Goal: Use online tool/utility: Utilize a website feature to perform a specific function

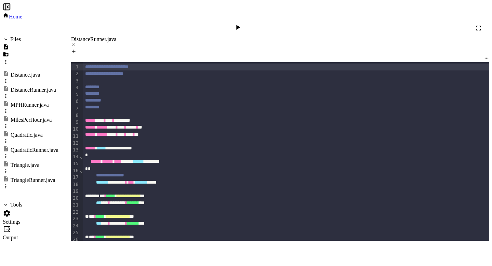
scroll to position [51, 0]
click at [34, 72] on div "Distance.java" at bounding box center [26, 75] width 30 height 6
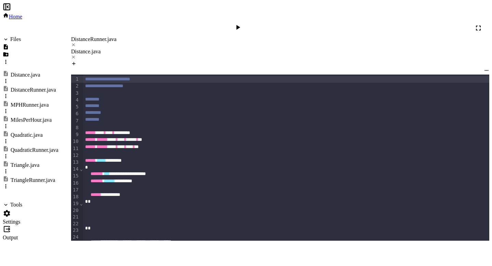
click at [102, 36] on div "DistanceRunner.java" at bounding box center [280, 39] width 418 height 6
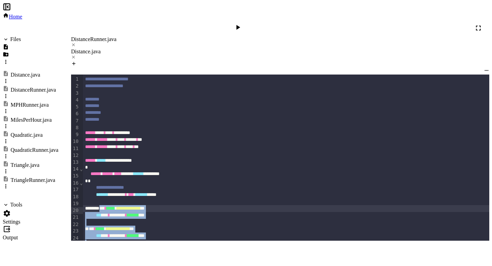
drag, startPoint x: 145, startPoint y: 212, endPoint x: 107, endPoint y: 111, distance: 107.9
click at [107, 111] on div "**********" at bounding box center [287, 215] width 408 height 282
copy div "**********"
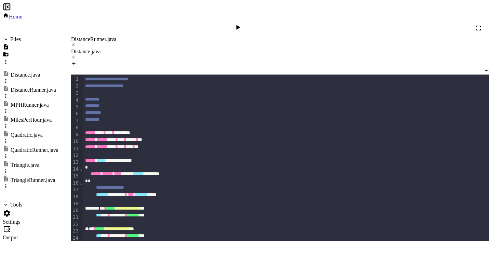
click at [161, 49] on div "Distance.java" at bounding box center [280, 52] width 418 height 6
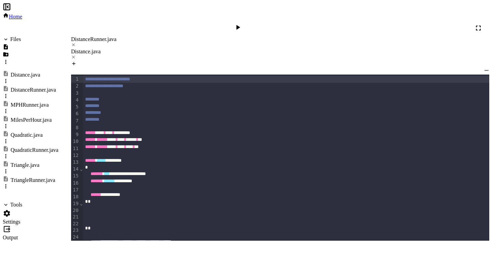
click at [240, 25] on icon at bounding box center [238, 27] width 4 height 5
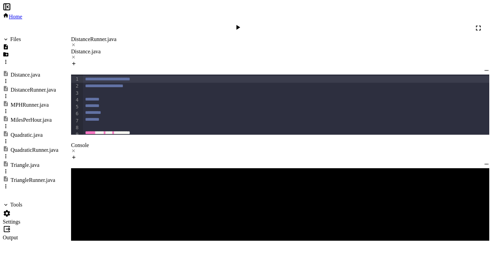
click at [106, 36] on div "DistanceRunner.java" at bounding box center [280, 39] width 418 height 6
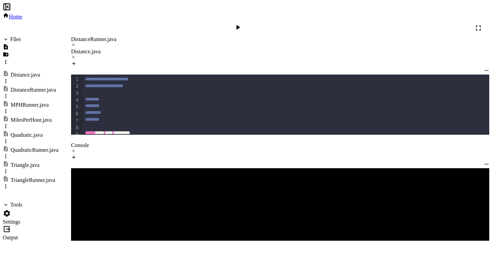
scroll to position [190, 0]
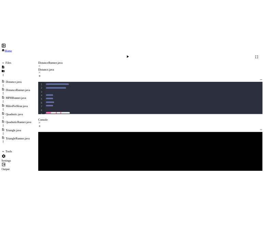
scroll to position [307, 0]
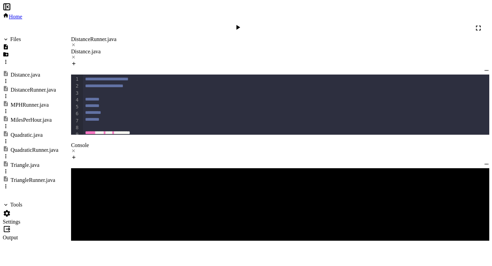
click at [242, 23] on icon at bounding box center [238, 27] width 8 height 8
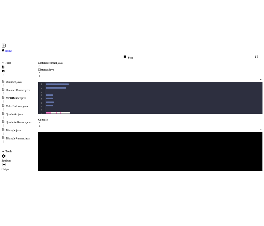
scroll to position [306, 0]
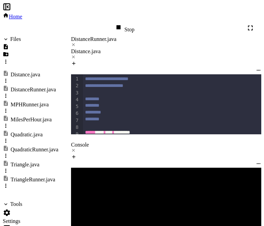
click at [164, 49] on div "Distance.java" at bounding box center [166, 52] width 190 height 6
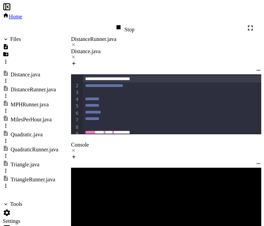
scroll to position [326, 0]
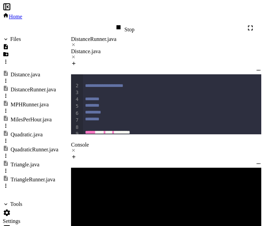
click at [134, 23] on div "Stop" at bounding box center [124, 28] width 20 height 10
click at [128, 23] on icon at bounding box center [124, 27] width 8 height 8
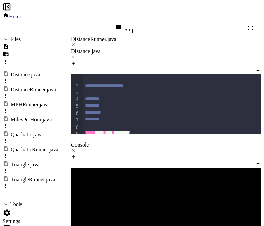
click at [123, 23] on icon at bounding box center [118, 27] width 8 height 8
click at [128, 23] on icon at bounding box center [124, 27] width 8 height 8
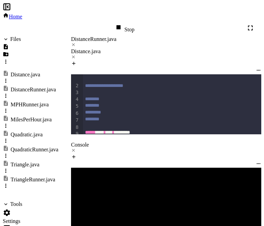
drag, startPoint x: 108, startPoint y: 49, endPoint x: 154, endPoint y: 49, distance: 46.1
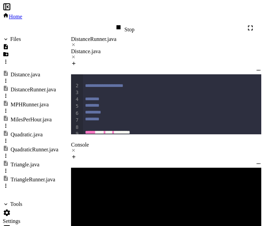
scroll to position [336, 0]
click at [113, 36] on div "DistanceRunner.java" at bounding box center [166, 39] width 190 height 6
click at [153, 49] on div "Distance.java" at bounding box center [166, 52] width 190 height 6
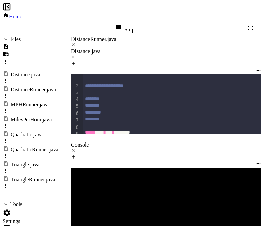
click at [134, 23] on div "Stop" at bounding box center [124, 28] width 20 height 10
click at [128, 23] on icon at bounding box center [124, 27] width 8 height 8
drag, startPoint x: 106, startPoint y: 62, endPoint x: 144, endPoint y: 62, distance: 37.9
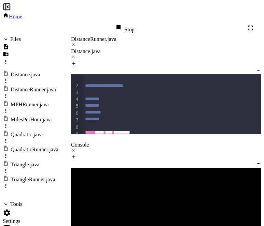
click at [113, 36] on div "DistanceRunner.java" at bounding box center [166, 39] width 190 height 6
click at [195, 198] on div at bounding box center [173, 201] width 180 height 7
drag, startPoint x: 199, startPoint y: 54, endPoint x: 107, endPoint y: 51, distance: 91.9
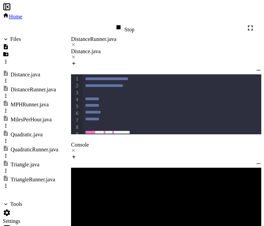
click at [157, 49] on div "Distance.java" at bounding box center [166, 52] width 190 height 6
click at [106, 36] on div "DistanceRunner.java" at bounding box center [166, 39] width 190 height 6
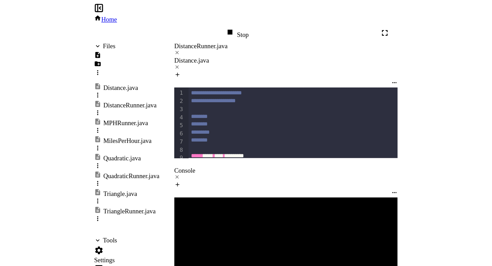
scroll to position [190, 0]
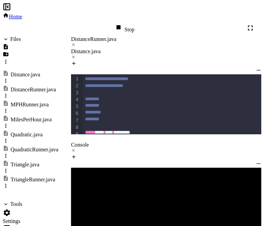
click at [134, 23] on div "Stop" at bounding box center [124, 28] width 20 height 10
click at [126, 25] on icon at bounding box center [124, 27] width 4 height 5
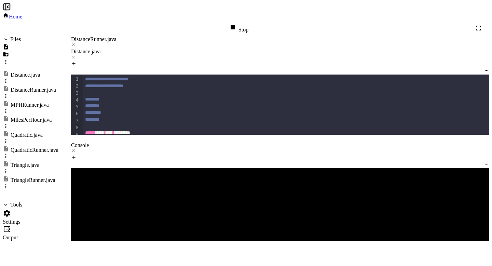
click at [76, 150] on icon at bounding box center [73, 150] width 5 height 5
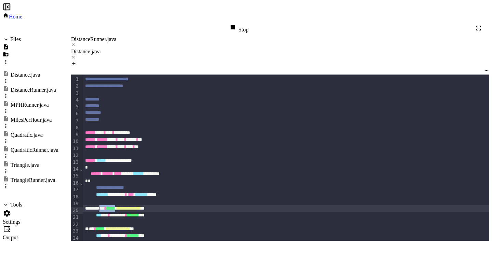
scroll to position [65, 0]
drag, startPoint x: 108, startPoint y: 99, endPoint x: 188, endPoint y: 103, distance: 80.4
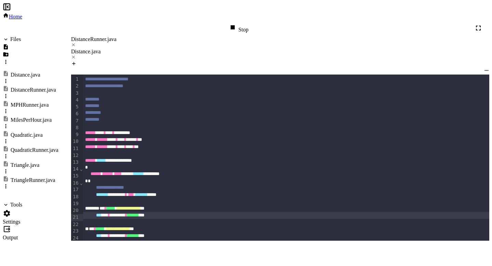
click at [188, 212] on div "*** ** * ******** * ******* ***" at bounding box center [287, 215] width 408 height 7
drag, startPoint x: 108, startPoint y: 109, endPoint x: 133, endPoint y: 109, distance: 25.6
click at [133, 212] on div "*** ** * ******** * ******* ***" at bounding box center [287, 215] width 408 height 7
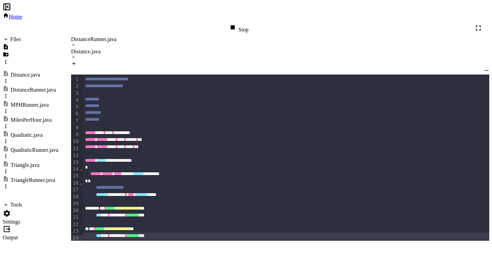
click at [120, 232] on div "*** ** * ******** * ******* ***" at bounding box center [287, 235] width 408 height 7
click at [121, 253] on div "*** ** * ******** * ******* ***" at bounding box center [287, 256] width 408 height 7
drag, startPoint x: 190, startPoint y: 148, endPoint x: 225, endPoint y: 148, distance: 34.8
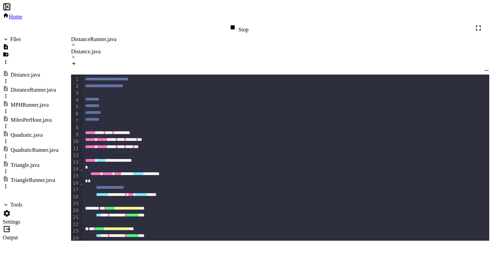
drag, startPoint x: 191, startPoint y: 68, endPoint x: 221, endPoint y: 70, distance: 30.8
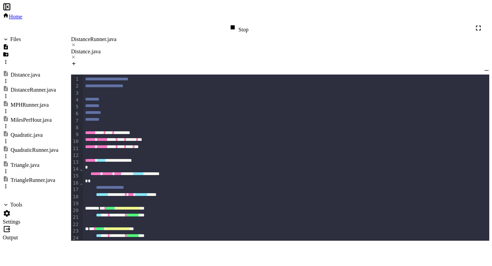
drag, startPoint x: 149, startPoint y: 202, endPoint x: 107, endPoint y: 104, distance: 107.2
copy div "**********"
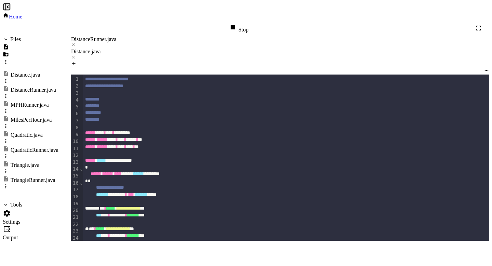
drag, startPoint x: 153, startPoint y: 199, endPoint x: 81, endPoint y: 100, distance: 123.1
copy div "**********"
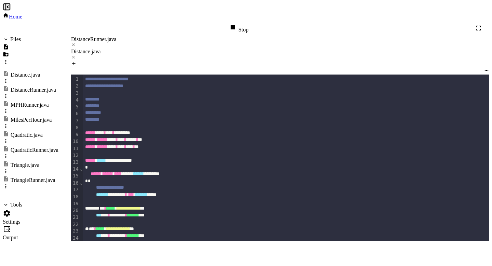
drag, startPoint x: 173, startPoint y: 175, endPoint x: 107, endPoint y: 175, distance: 65.9
copy div "* ******* * ******** **"
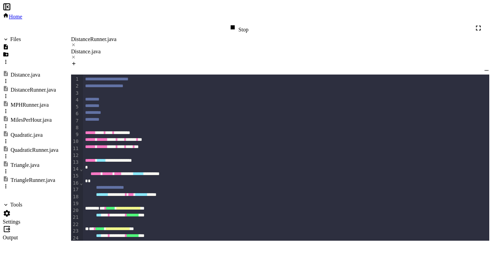
scroll to position [309, 0]
click at [172, 49] on div "Distance.java" at bounding box center [280, 52] width 418 height 6
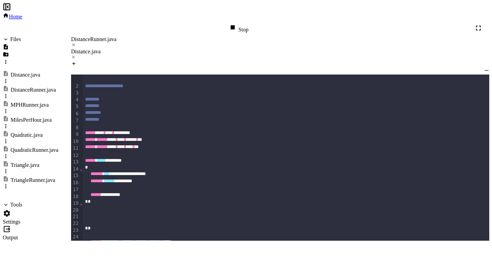
click at [237, 23] on icon at bounding box center [233, 27] width 8 height 8
click at [242, 23] on icon at bounding box center [238, 27] width 8 height 8
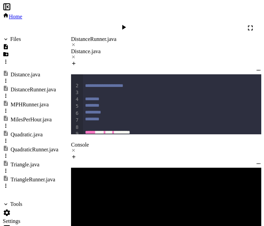
click at [93, 36] on div "DistanceRunner.java" at bounding box center [166, 42] width 190 height 12
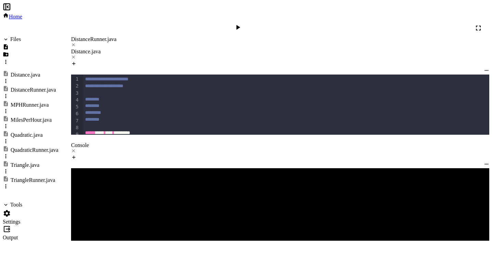
scroll to position [445, 0]
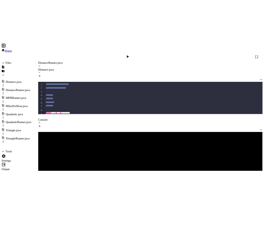
scroll to position [405, 0]
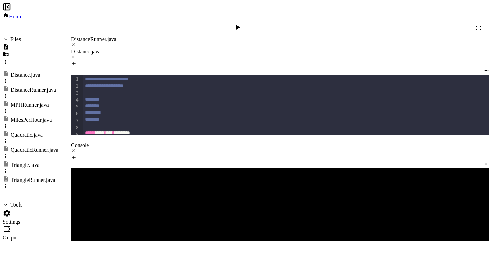
click at [247, 20] on div at bounding box center [238, 28] width 17 height 16
click at [244, 23] on div at bounding box center [239, 28] width 10 height 10
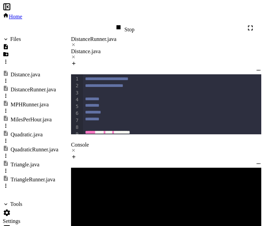
scroll to position [462, 0]
drag, startPoint x: 164, startPoint y: 52, endPoint x: 108, endPoint y: 54, distance: 56.4
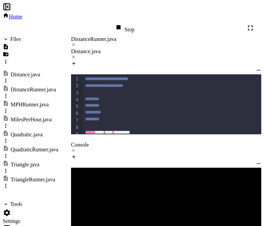
click at [134, 23] on div "Stop" at bounding box center [124, 28] width 20 height 10
click at [128, 23] on icon at bounding box center [124, 27] width 8 height 8
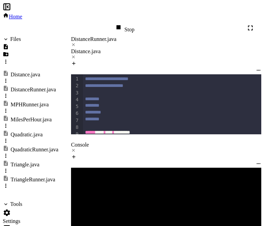
scroll to position [308, 0]
click at [134, 23] on div "Stop" at bounding box center [124, 28] width 20 height 10
click at [129, 23] on div at bounding box center [125, 28] width 10 height 10
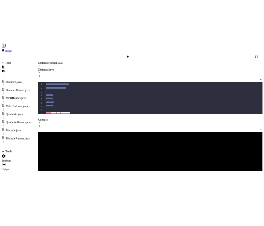
scroll to position [25, 0]
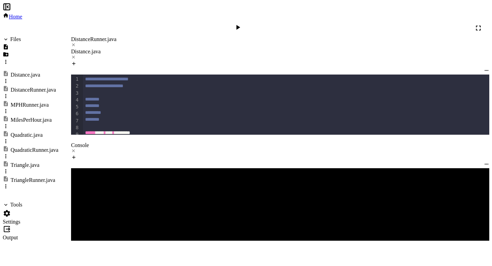
click at [36, 102] on div "MPHRunner.java" at bounding box center [30, 105] width 38 height 6
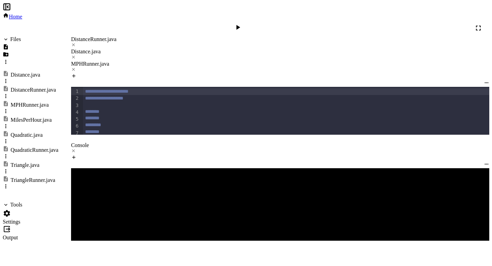
click at [36, 117] on div "MilesPerHour.java" at bounding box center [31, 120] width 41 height 6
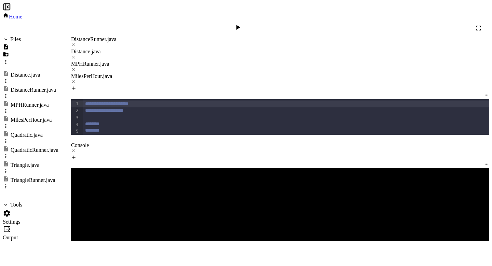
click at [76, 42] on icon at bounding box center [73, 44] width 5 height 5
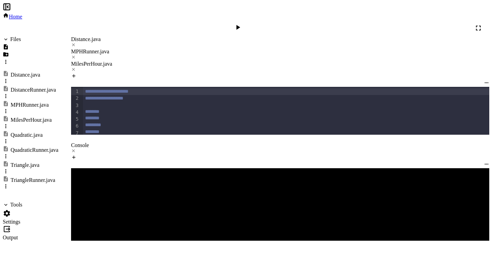
click at [76, 42] on icon at bounding box center [73, 44] width 5 height 5
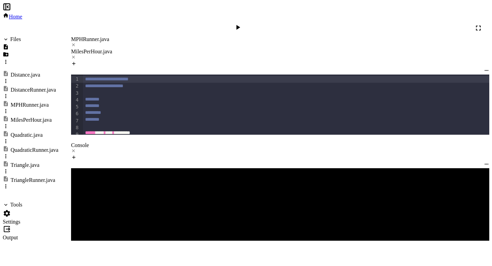
click at [76, 42] on icon at bounding box center [73, 44] width 5 height 5
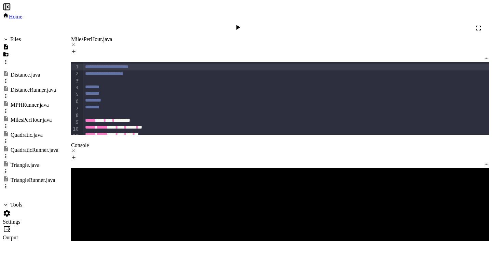
click at [27, 102] on div "MPHRunner.java" at bounding box center [30, 105] width 38 height 6
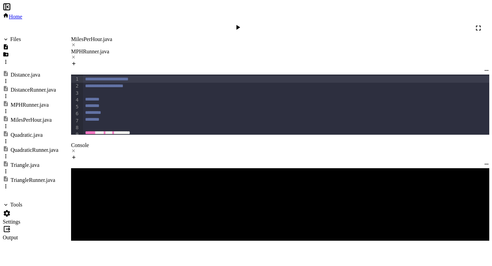
click at [11, 209] on icon at bounding box center [7, 213] width 8 height 8
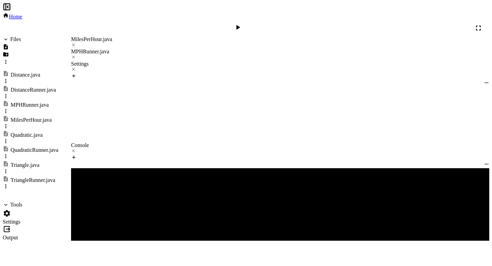
click at [121, 136] on div "DistanceRunner.java" at bounding box center [107, 141] width 49 height 10
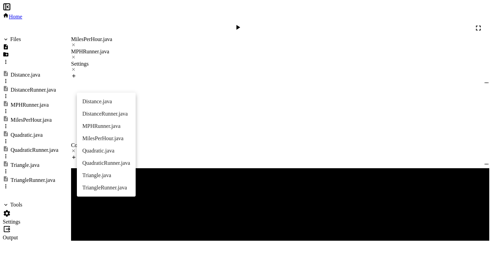
click at [114, 125] on li "MPHRunner.java" at bounding box center [106, 126] width 59 height 12
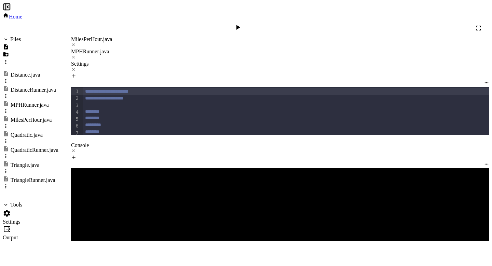
click at [76, 67] on icon at bounding box center [73, 69] width 5 height 5
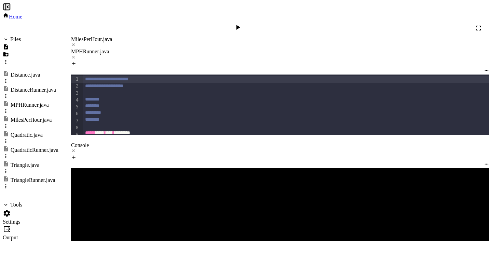
click at [108, 36] on div "MilesPerHour.java" at bounding box center [280, 39] width 418 height 6
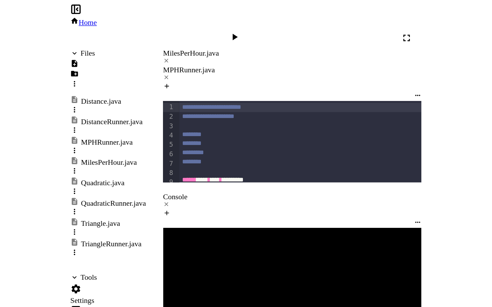
scroll to position [43, 0]
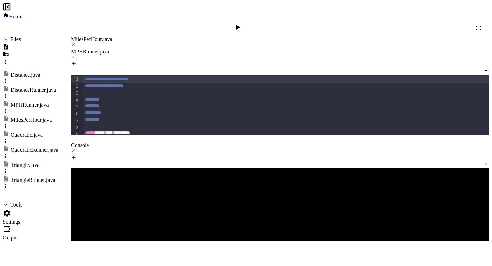
scroll to position [25, 0]
click at [247, 20] on div at bounding box center [238, 28] width 17 height 16
click at [242, 23] on icon at bounding box center [238, 27] width 8 height 8
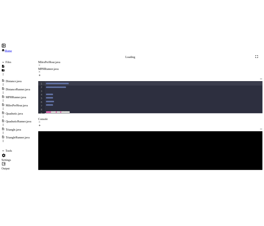
scroll to position [0, 0]
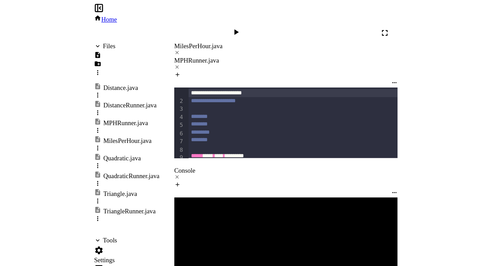
scroll to position [297, 0]
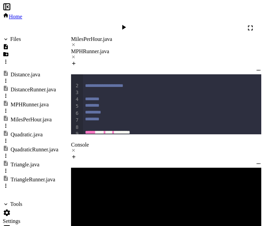
click at [133, 20] on div at bounding box center [124, 28] width 17 height 16
click at [129, 23] on div at bounding box center [125, 28] width 10 height 10
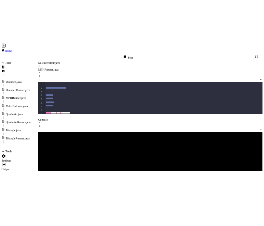
scroll to position [284, 0]
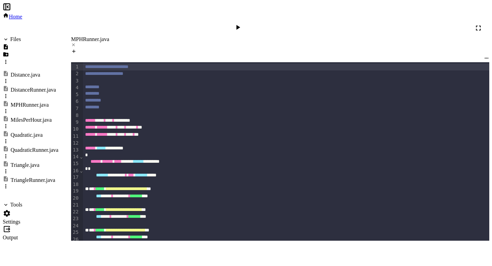
click at [244, 23] on div at bounding box center [239, 28] width 10 height 10
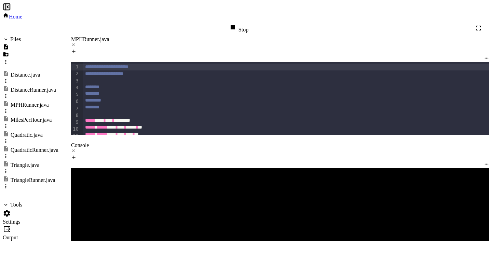
click at [76, 260] on textarea "Terminal input" at bounding box center [73, 264] width 5 height 8
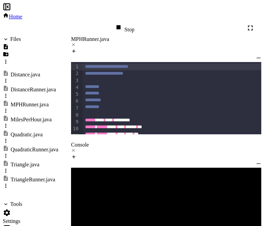
click at [40, 117] on div "MilesPerHour.java" at bounding box center [31, 120] width 41 height 6
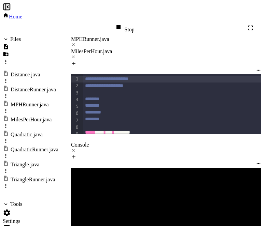
scroll to position [310, 0]
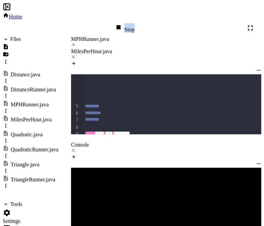
click at [134, 23] on div "Stop" at bounding box center [124, 28] width 20 height 10
click at [129, 23] on div at bounding box center [125, 28] width 10 height 10
click at [75, 43] on icon at bounding box center [73, 44] width 3 height 3
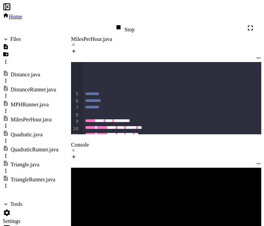
scroll to position [43, 0]
click at [134, 23] on div "Stop" at bounding box center [124, 28] width 20 height 10
click at [128, 23] on icon at bounding box center [124, 27] width 8 height 8
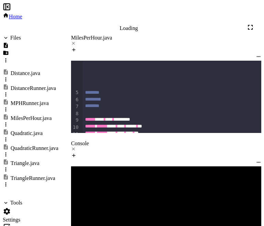
scroll to position [0, 0]
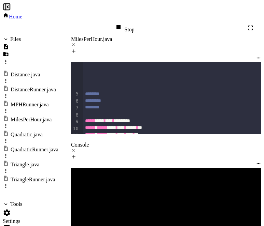
click at [128, 23] on icon at bounding box center [124, 27] width 8 height 8
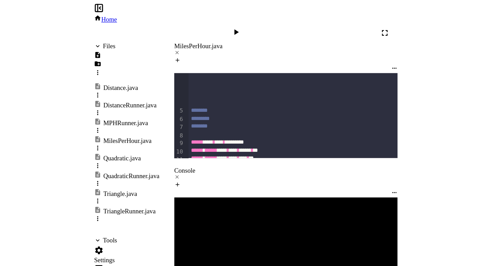
scroll to position [0, 0]
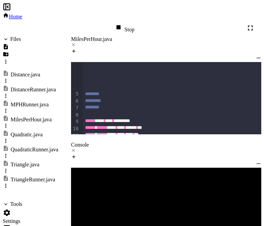
click at [134, 23] on div "Stop" at bounding box center [124, 28] width 20 height 10
click at [42, 132] on div "Quadratic.java" at bounding box center [27, 135] width 32 height 6
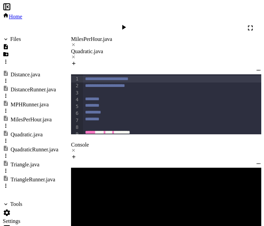
click at [41, 147] on div "QuadraticRunner.java" at bounding box center [35, 150] width 48 height 6
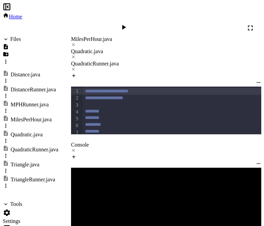
click at [76, 42] on icon at bounding box center [73, 44] width 5 height 5
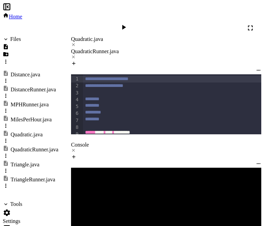
click at [11, 209] on icon at bounding box center [7, 213] width 8 height 8
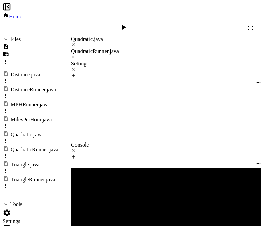
click at [111, 136] on div "MPHRunner.java" at bounding box center [104, 141] width 42 height 10
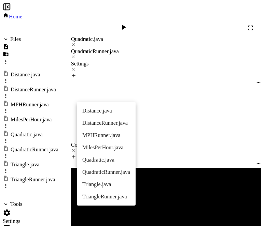
click at [110, 168] on li "QuadraticRunner.java" at bounding box center [106, 172] width 59 height 12
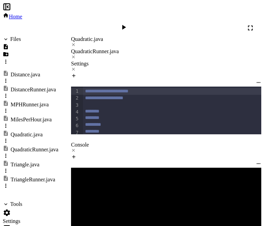
click at [128, 23] on icon at bounding box center [124, 27] width 8 height 8
click at [76, 67] on icon at bounding box center [73, 69] width 5 height 5
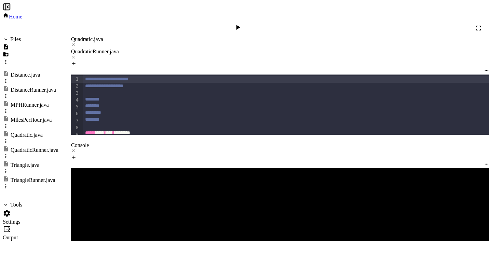
click at [105, 36] on div "Quadratic.java" at bounding box center [280, 39] width 418 height 6
click at [102, 148] on div at bounding box center [280, 151] width 418 height 6
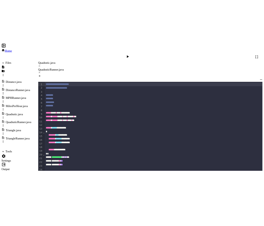
scroll to position [0, 0]
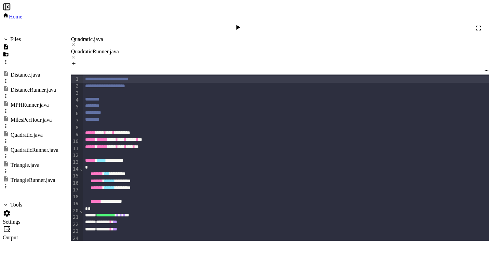
click at [242, 23] on icon at bounding box center [238, 27] width 8 height 8
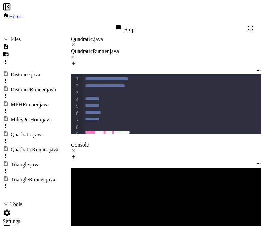
click at [134, 23] on div "Stop" at bounding box center [124, 28] width 20 height 10
click at [128, 23] on icon at bounding box center [124, 27] width 8 height 8
click at [133, 20] on div at bounding box center [124, 28] width 17 height 16
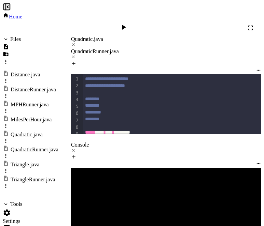
click at [128, 23] on icon at bounding box center [124, 27] width 8 height 8
click at [134, 23] on div "Stop" at bounding box center [124, 28] width 20 height 10
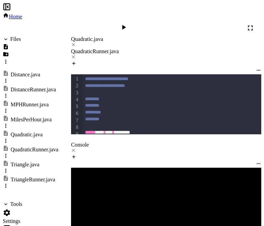
click at [128, 23] on icon at bounding box center [124, 27] width 8 height 8
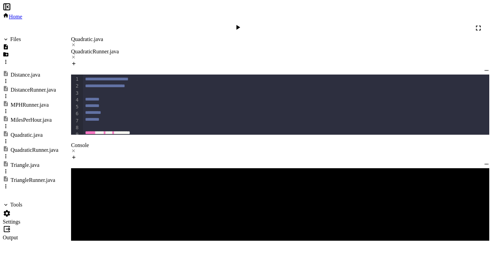
click at [242, 23] on icon at bounding box center [238, 27] width 8 height 8
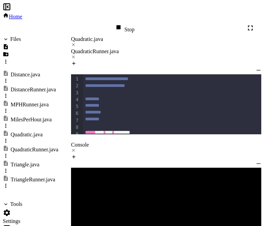
click at [28, 162] on div "Triangle.java" at bounding box center [25, 165] width 29 height 6
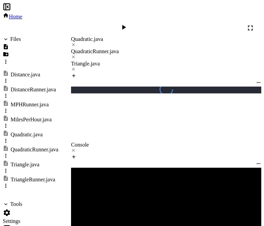
click at [28, 177] on div "TriangleRunner.java" at bounding box center [33, 180] width 45 height 6
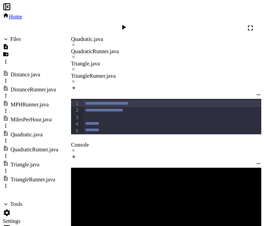
click at [121, 42] on div at bounding box center [166, 45] width 190 height 6
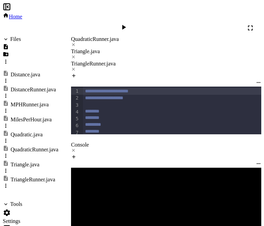
click at [137, 42] on div at bounding box center [166, 45] width 190 height 6
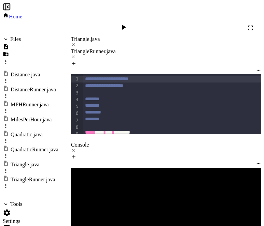
click at [11, 209] on icon at bounding box center [7, 213] width 8 height 8
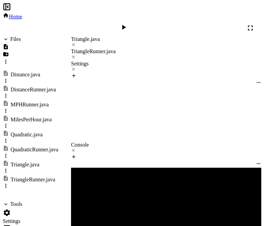
click at [85, 136] on div "QuadraticRunner.java" at bounding box center [109, 141] width 53 height 10
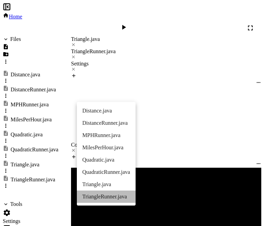
click at [103, 195] on li "TriangleRunner.java" at bounding box center [106, 197] width 59 height 12
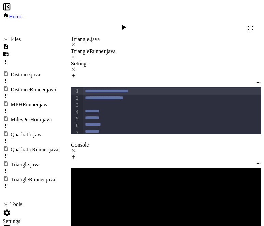
click at [76, 67] on icon at bounding box center [73, 69] width 5 height 5
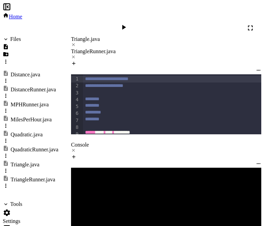
click at [126, 25] on icon at bounding box center [124, 27] width 4 height 5
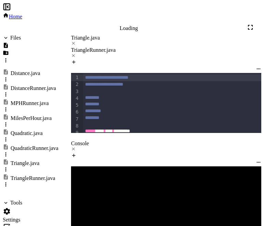
scroll to position [0, 0]
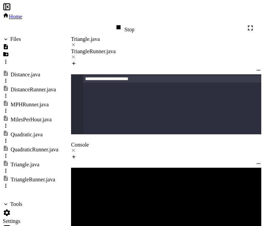
scroll to position [416, 0]
click at [92, 36] on div "Triangle.java" at bounding box center [166, 39] width 190 height 6
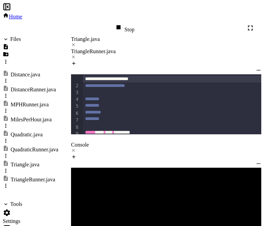
scroll to position [379, 0]
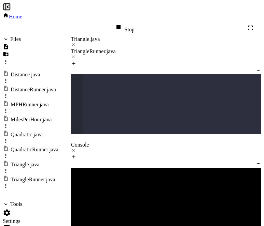
scroll to position [372, 0]
click at [134, 23] on div "Stop" at bounding box center [124, 28] width 20 height 10
click at [128, 23] on icon at bounding box center [124, 27] width 8 height 8
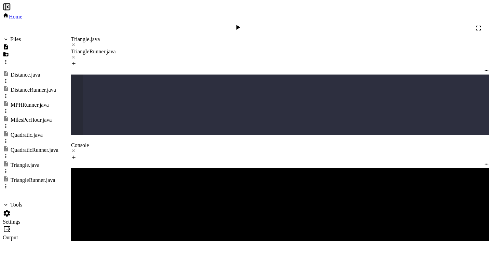
scroll to position [117, 0]
